Goal: Find specific page/section: Find specific page/section

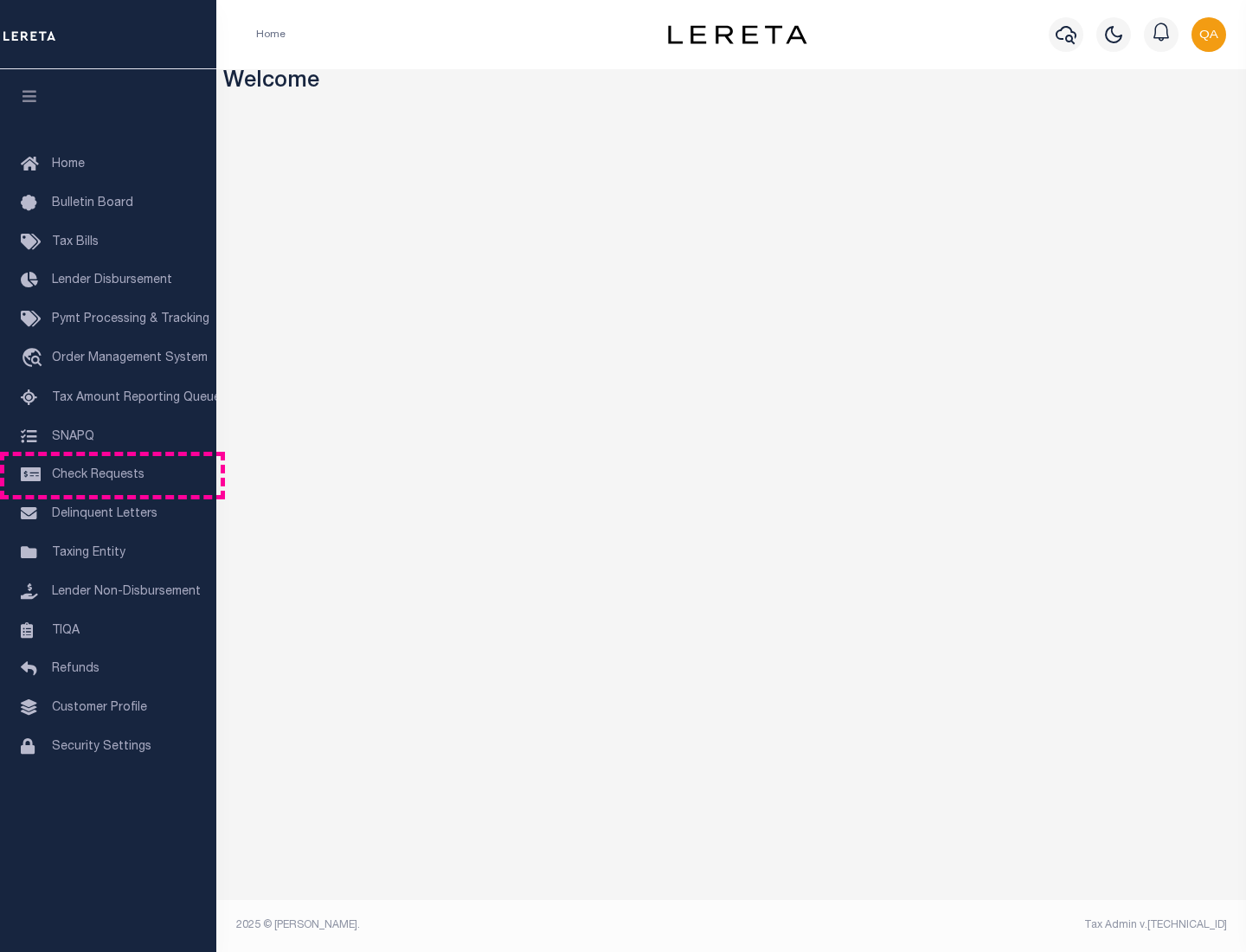
click at [109, 475] on span "Check Requests" at bounding box center [99, 474] width 93 height 12
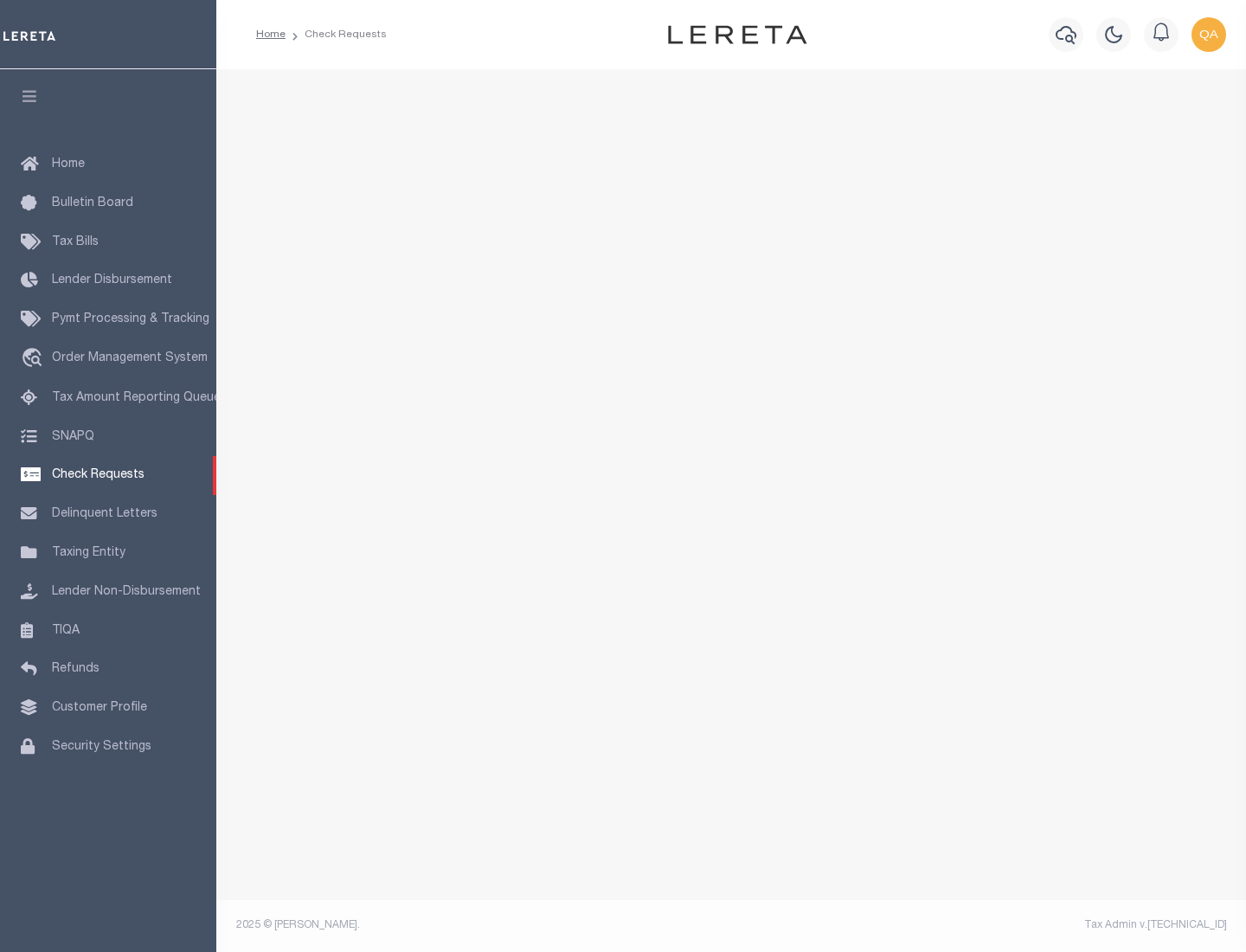
select select "50"
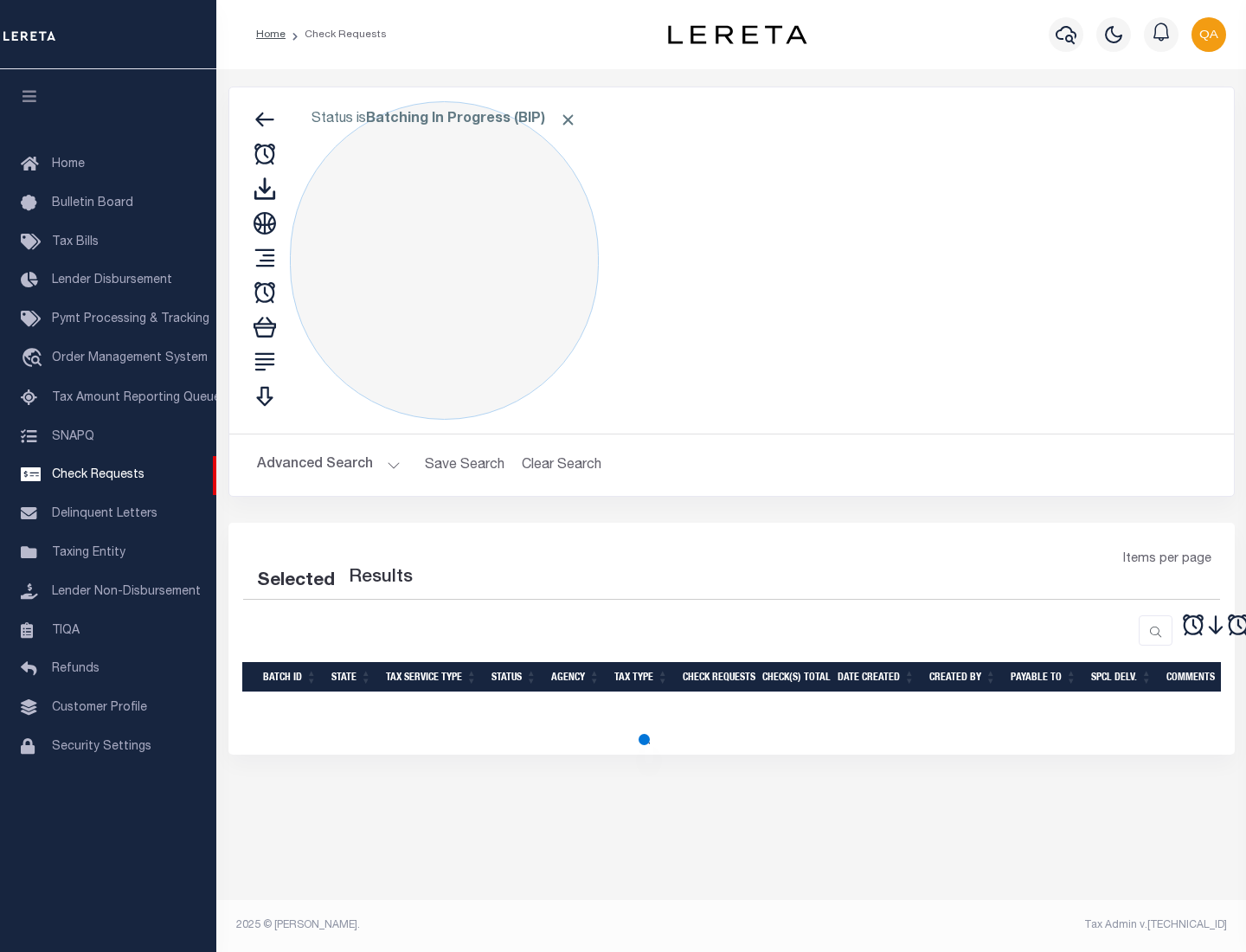
select select "50"
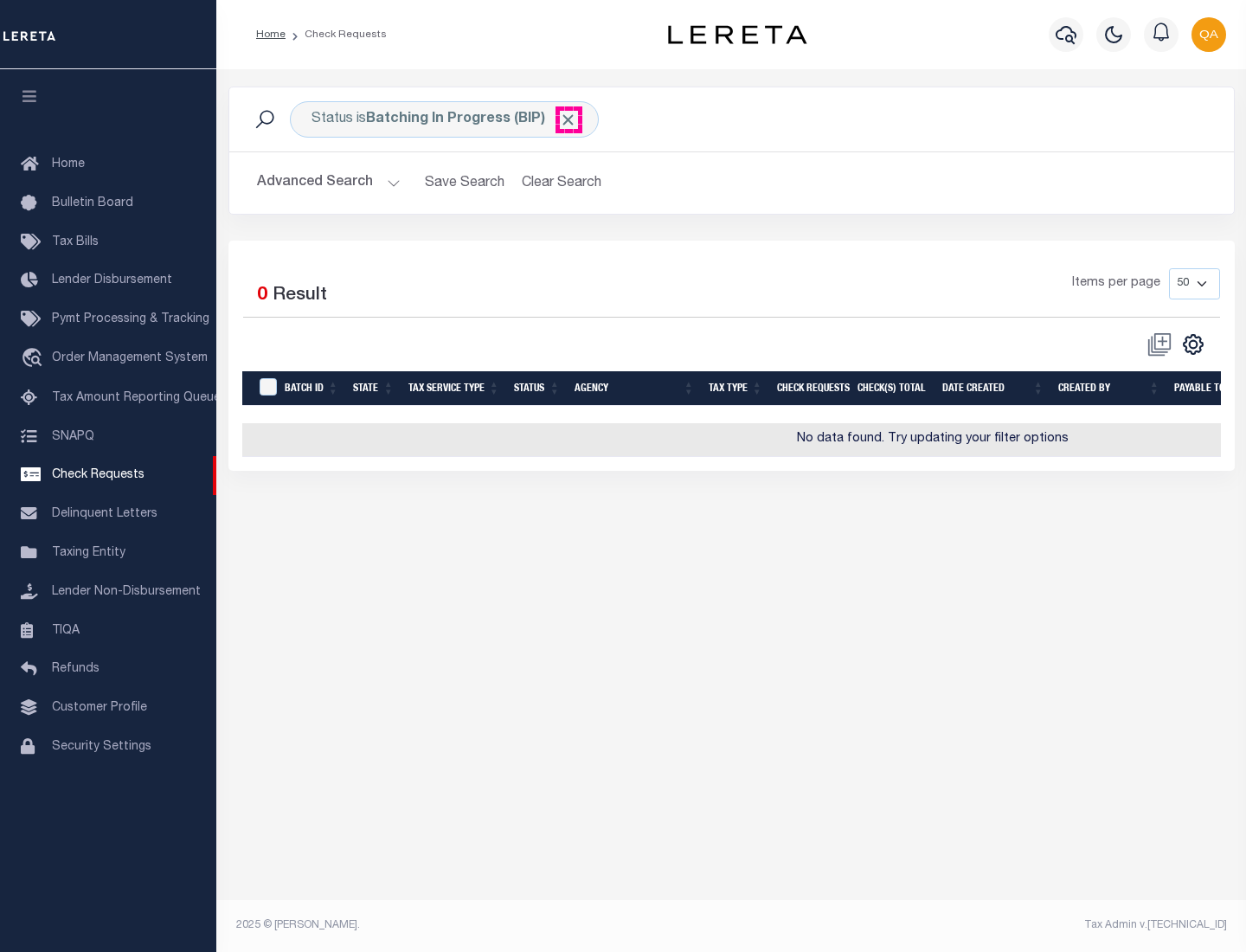
click at [568, 119] on span "Click to Remove" at bounding box center [568, 119] width 18 height 18
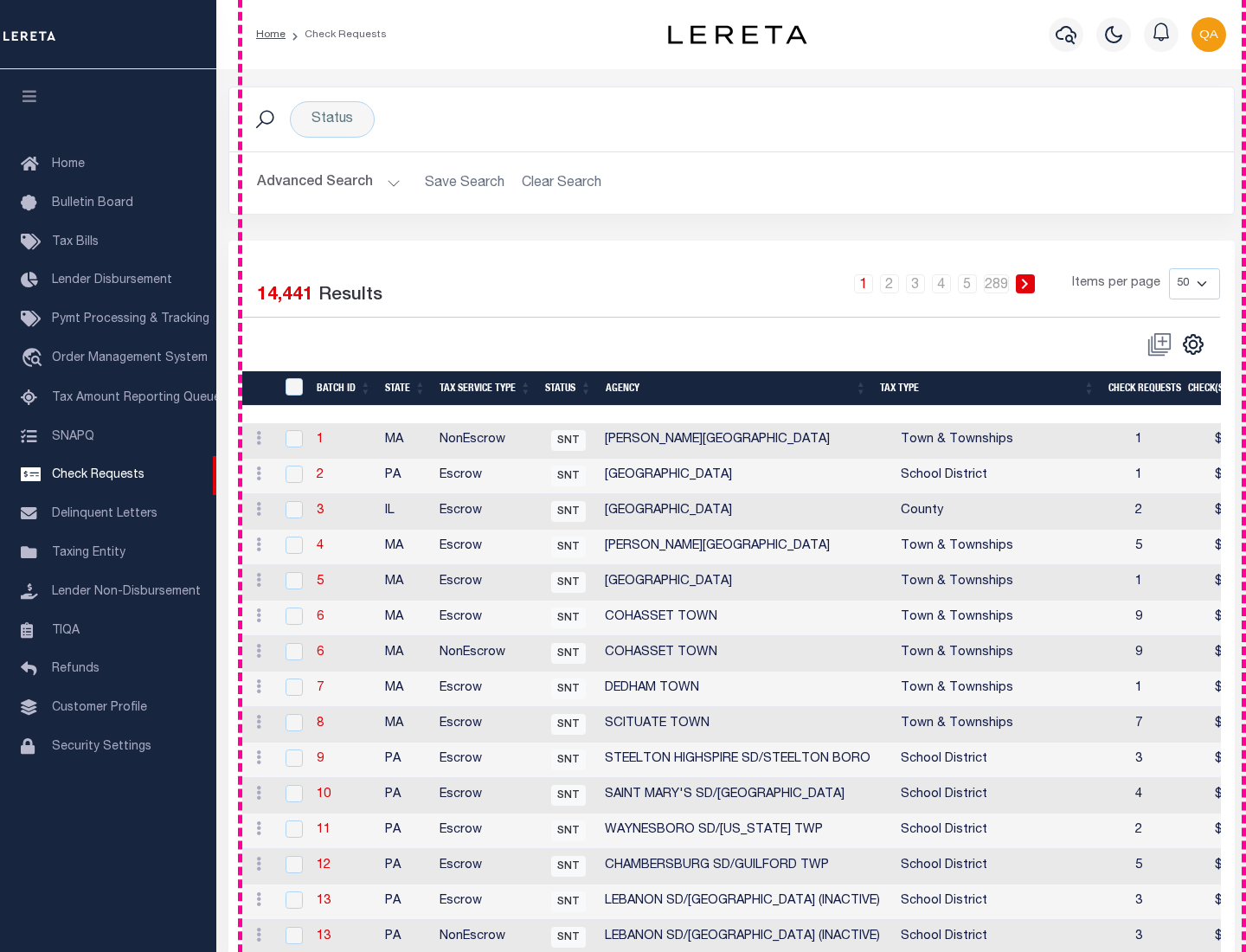
scroll to position [834, 0]
